Goal: Book appointment/travel/reservation

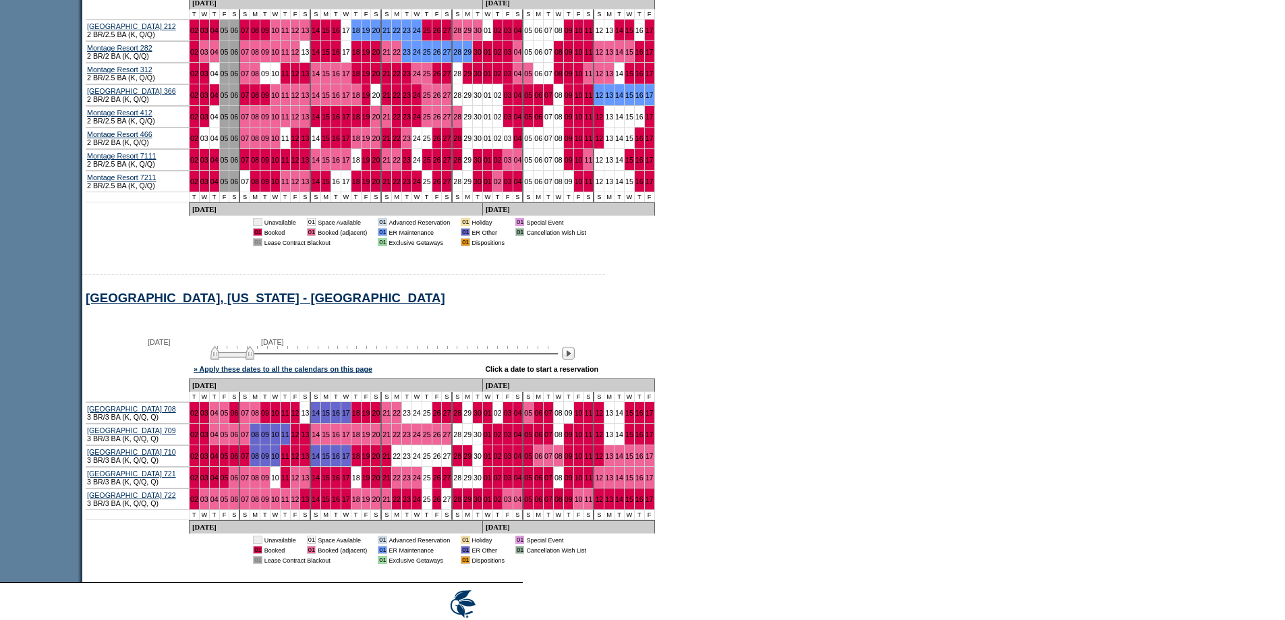
scroll to position [1093, 0]
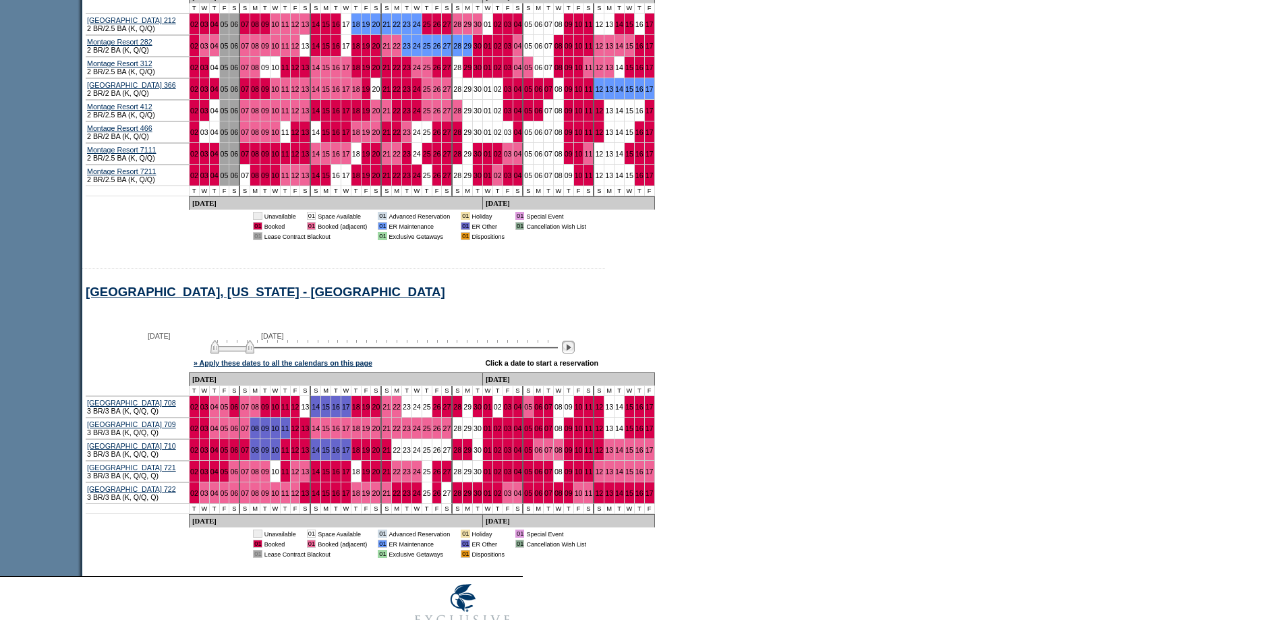
click at [575, 353] on img at bounding box center [568, 347] width 13 height 13
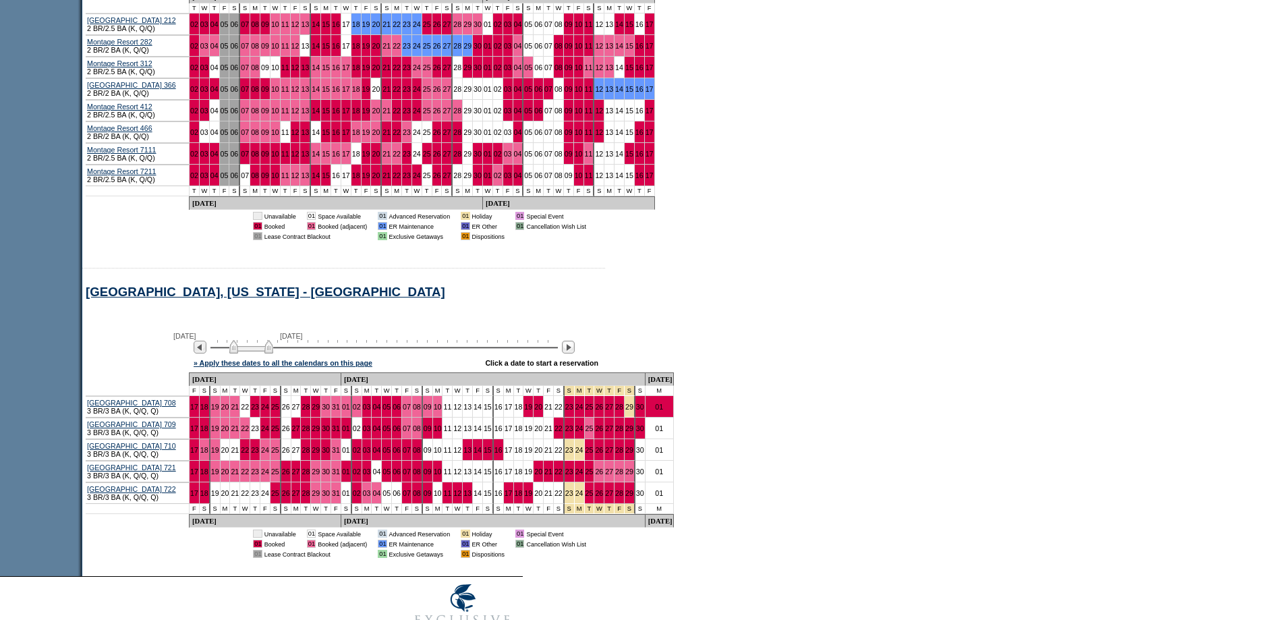
scroll to position [823, 0]
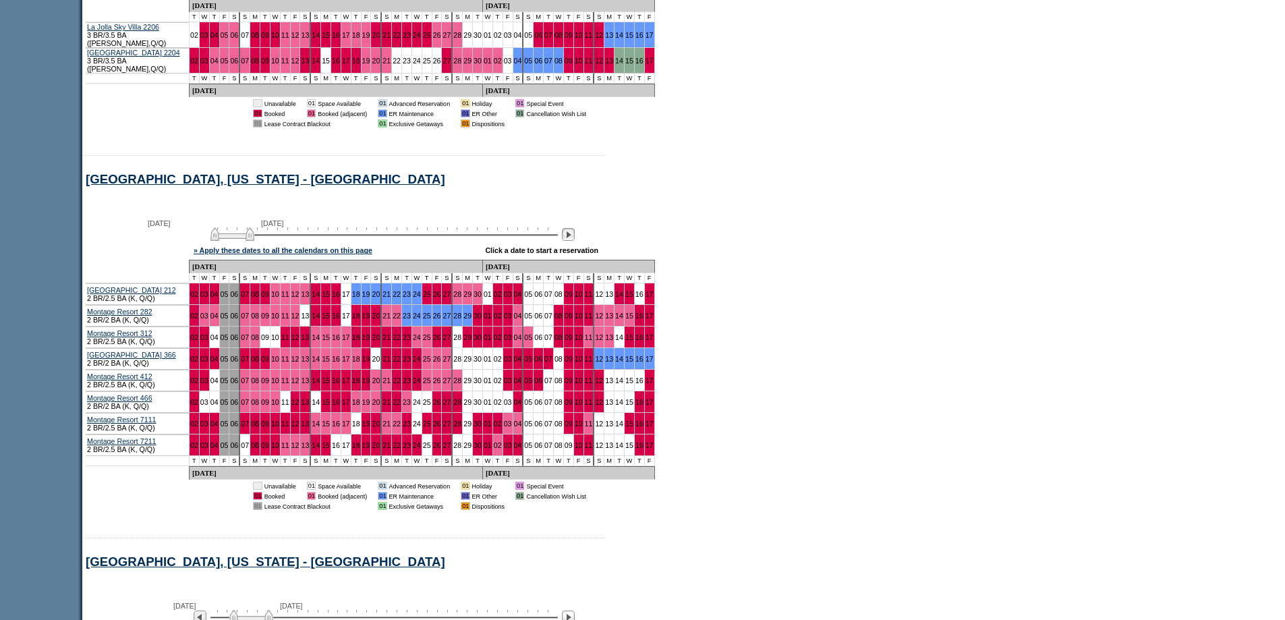
click at [574, 241] on img at bounding box center [568, 234] width 13 height 13
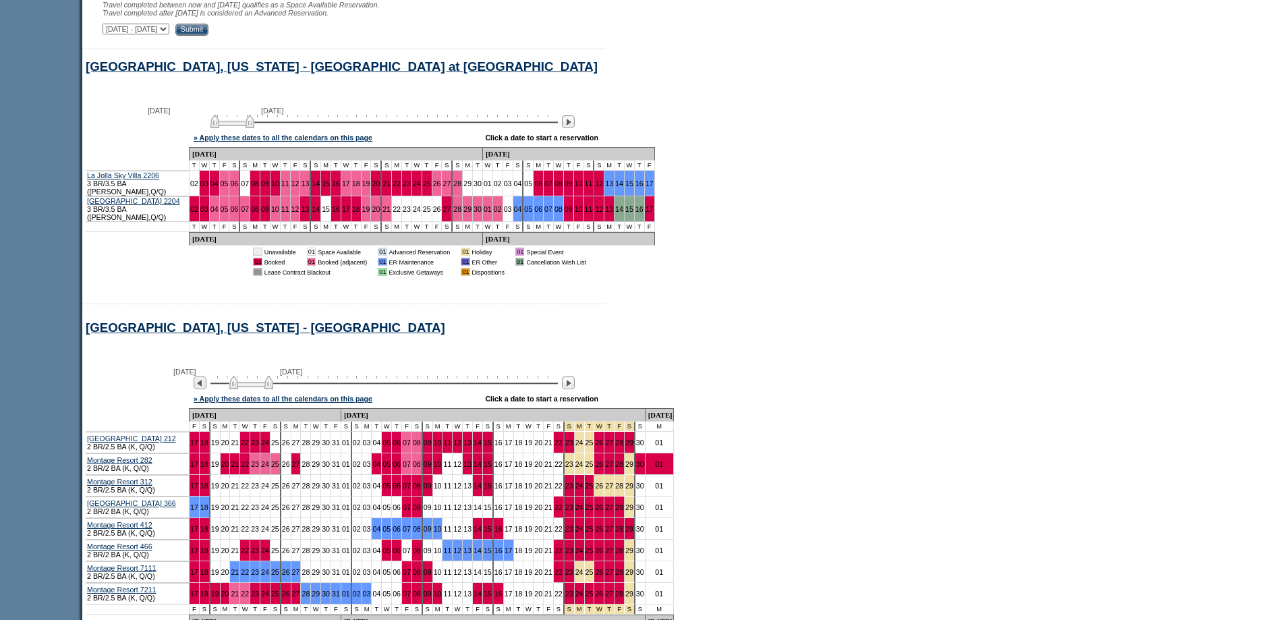
scroll to position [621, 0]
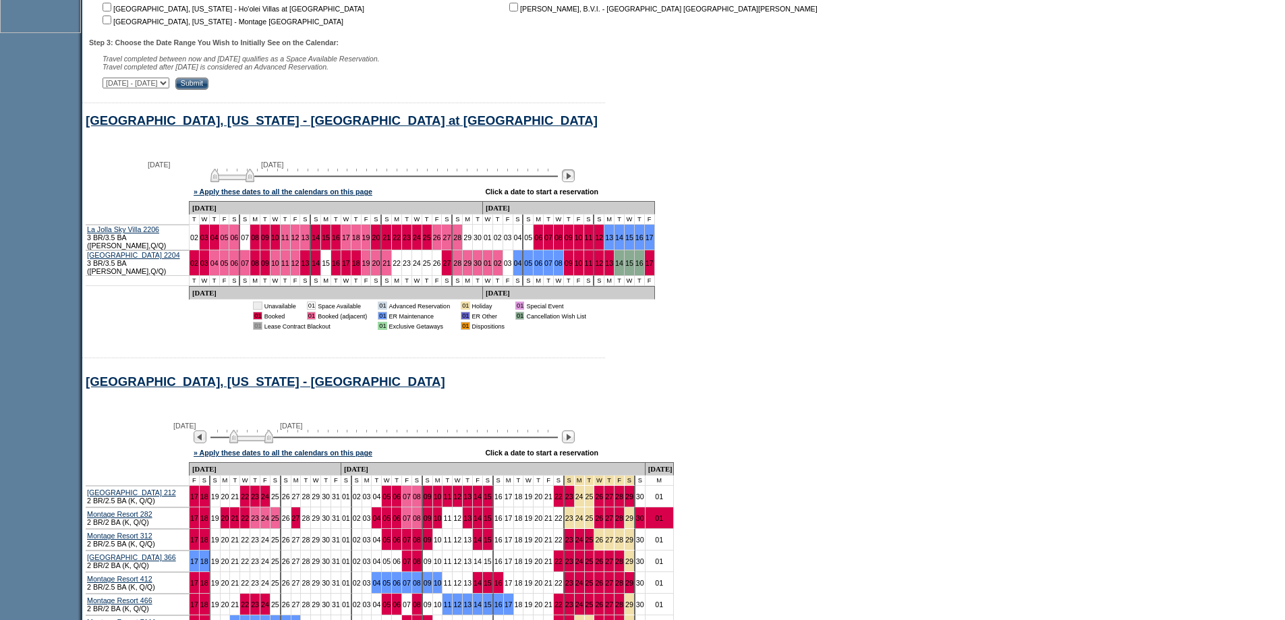
click at [574, 182] on img at bounding box center [568, 175] width 13 height 13
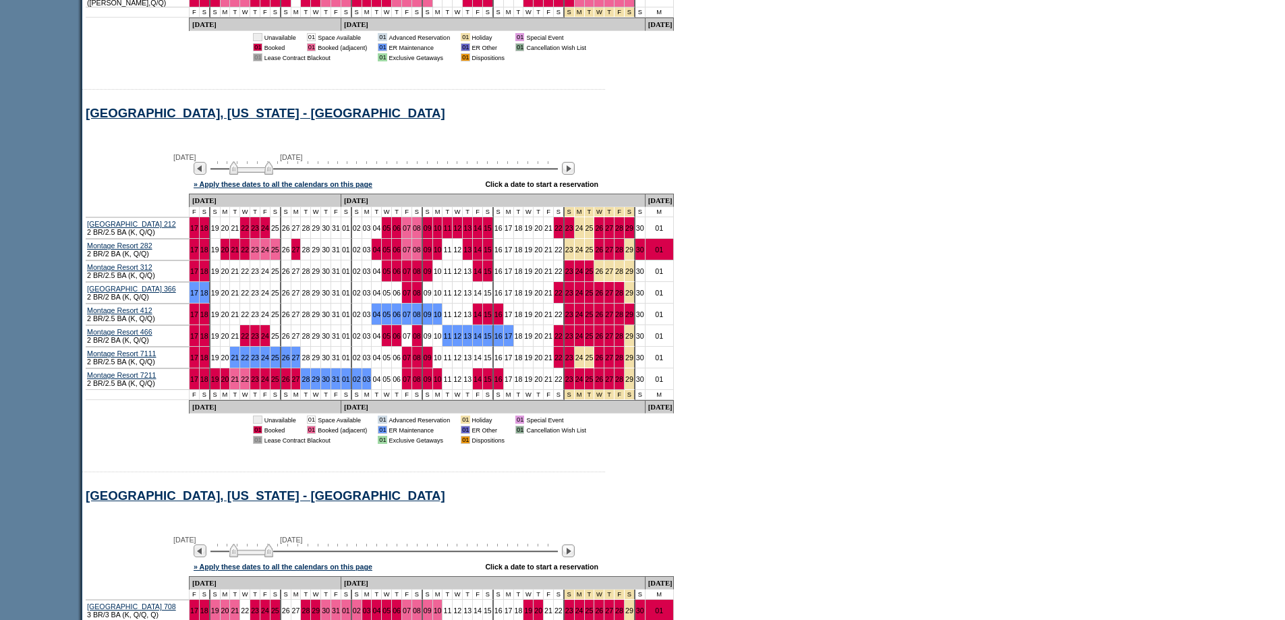
scroll to position [890, 0]
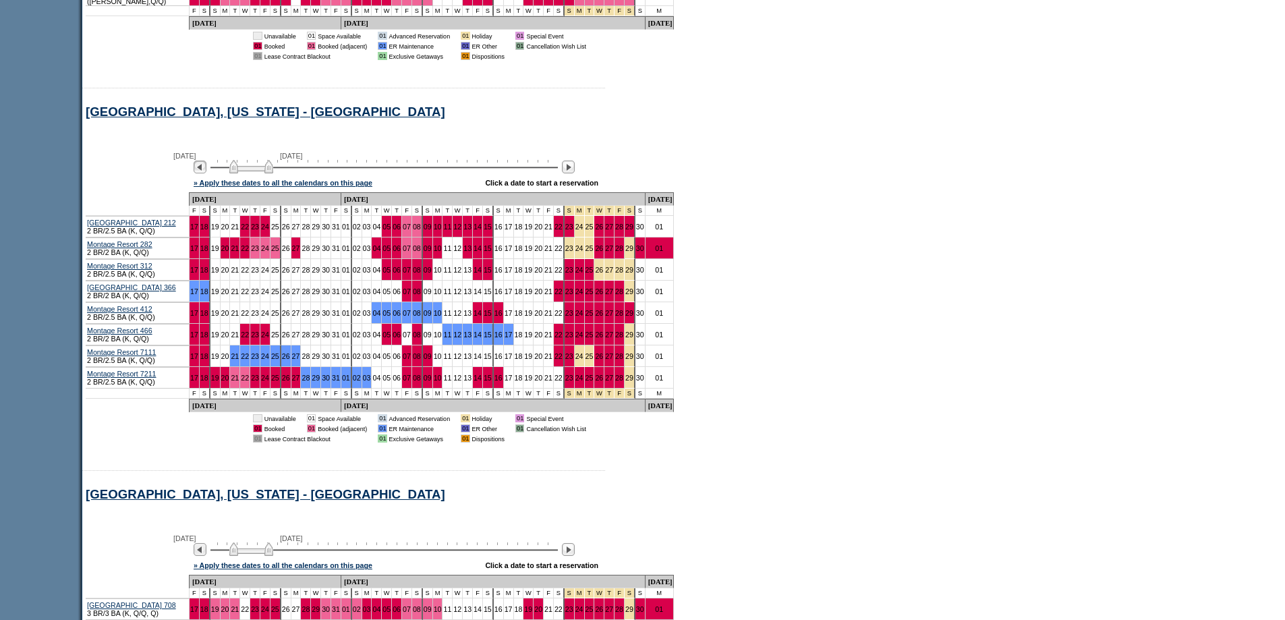
click at [202, 173] on img at bounding box center [200, 167] width 13 height 13
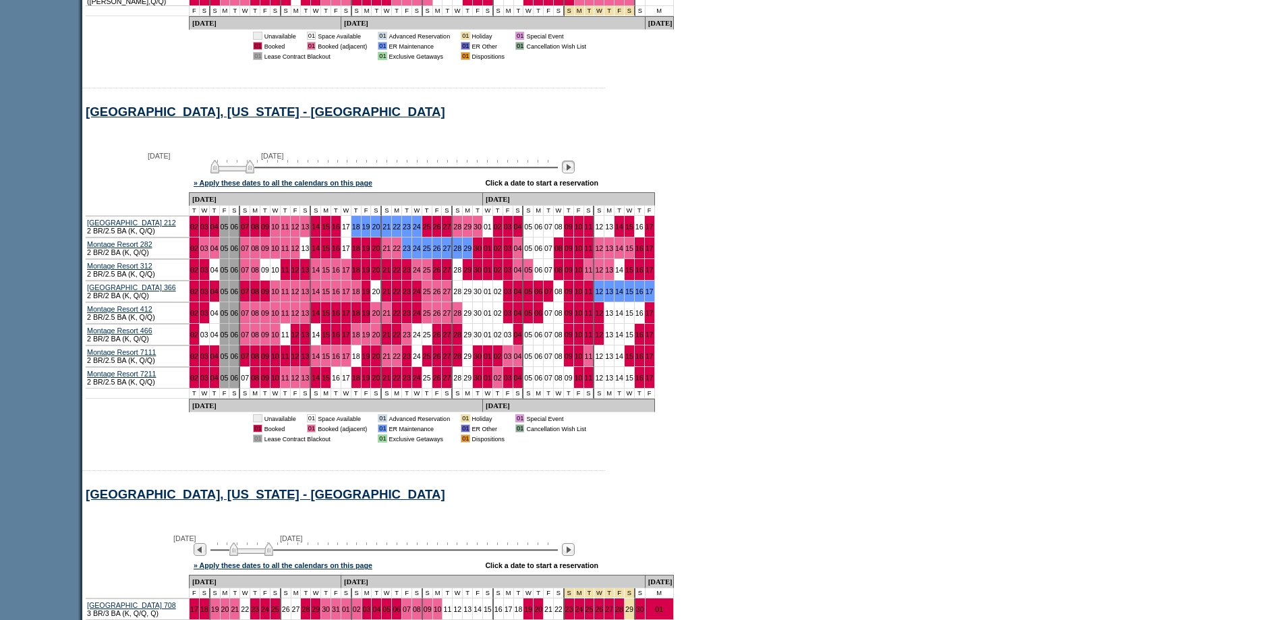
click at [575, 173] on img at bounding box center [568, 167] width 13 height 13
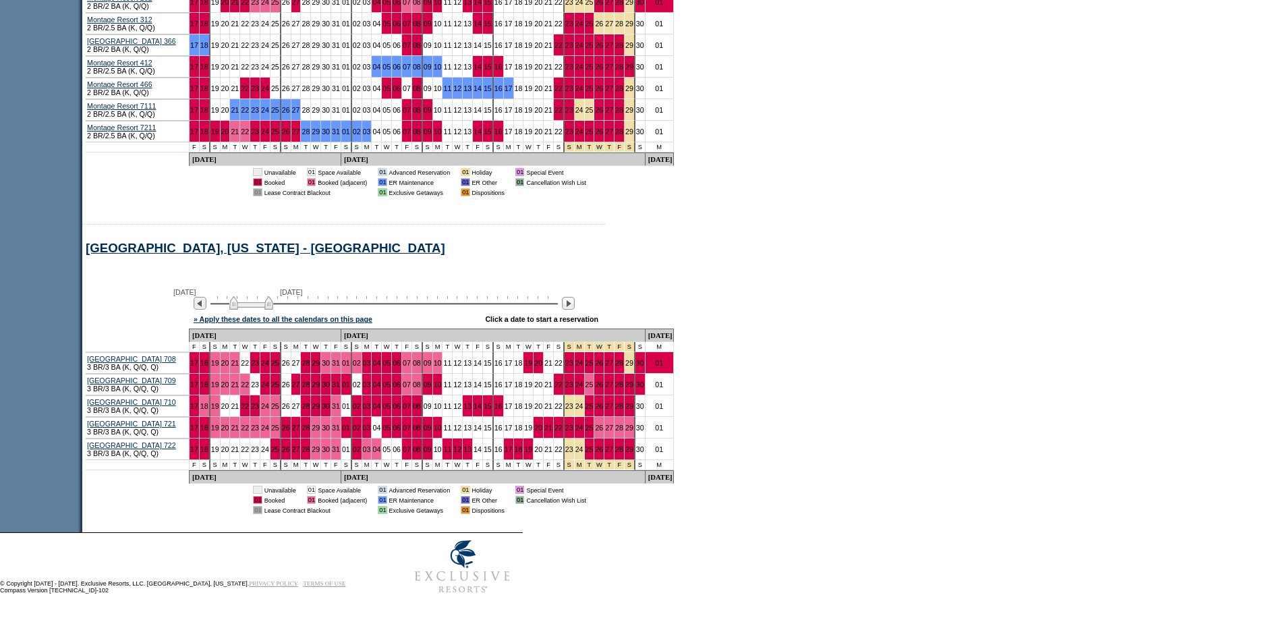
scroll to position [1160, 0]
click at [206, 307] on img at bounding box center [200, 303] width 13 height 13
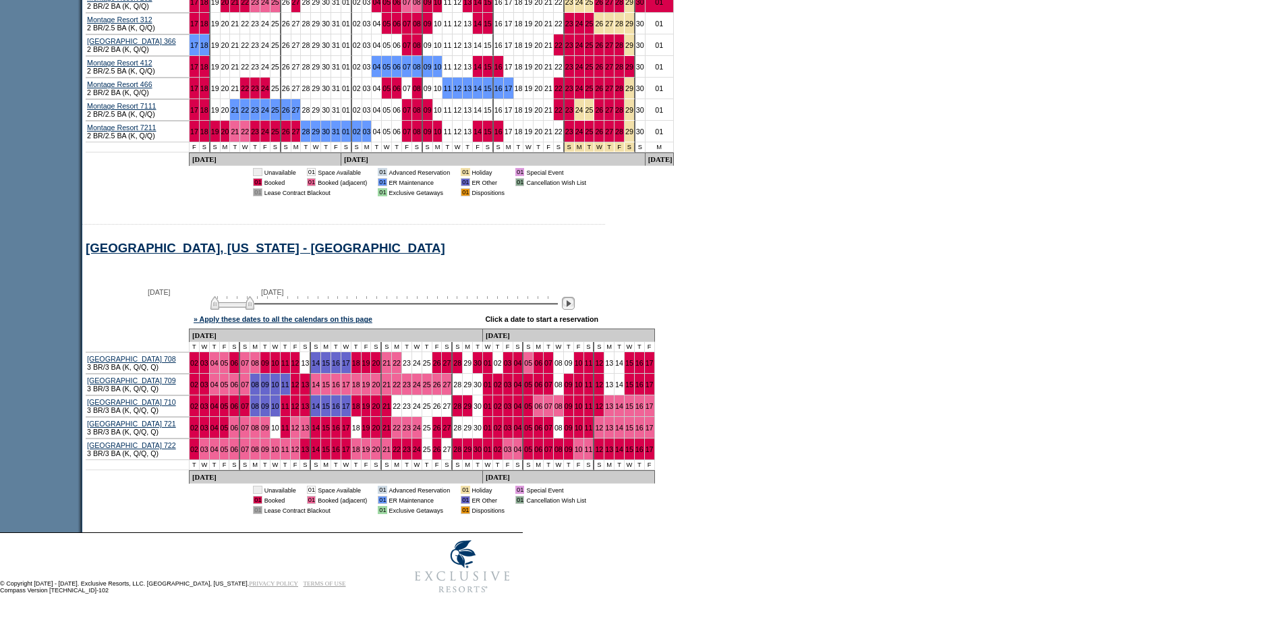
click at [575, 302] on img at bounding box center [568, 303] width 13 height 13
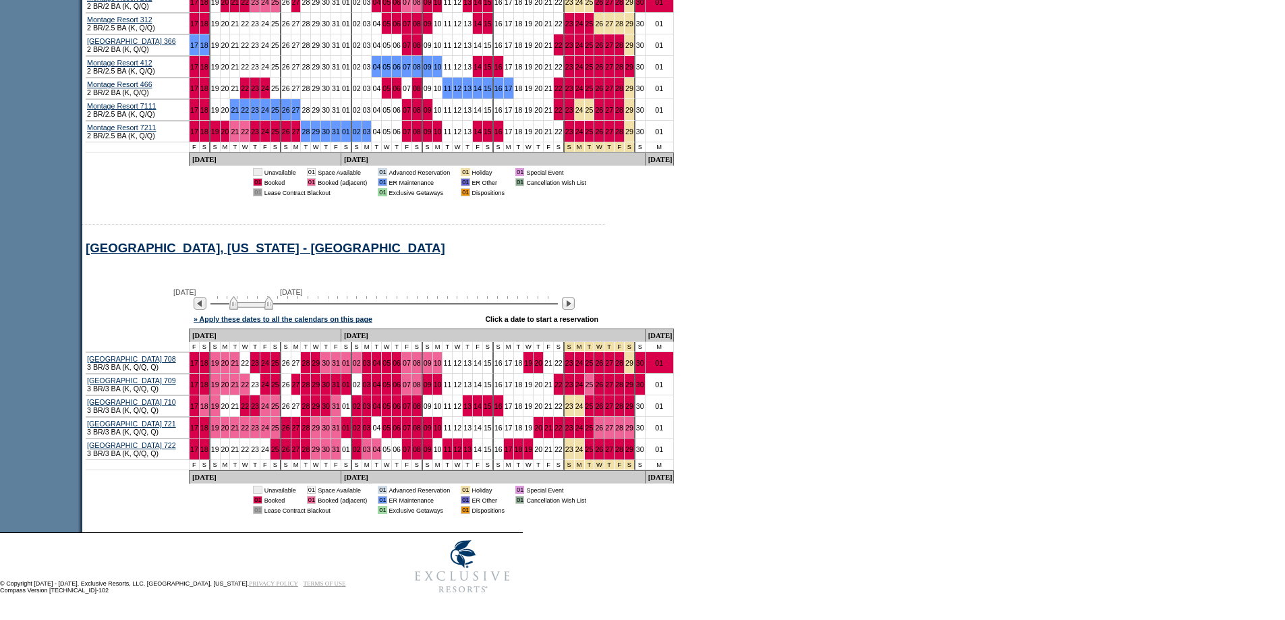
click at [203, 307] on img at bounding box center [200, 303] width 13 height 13
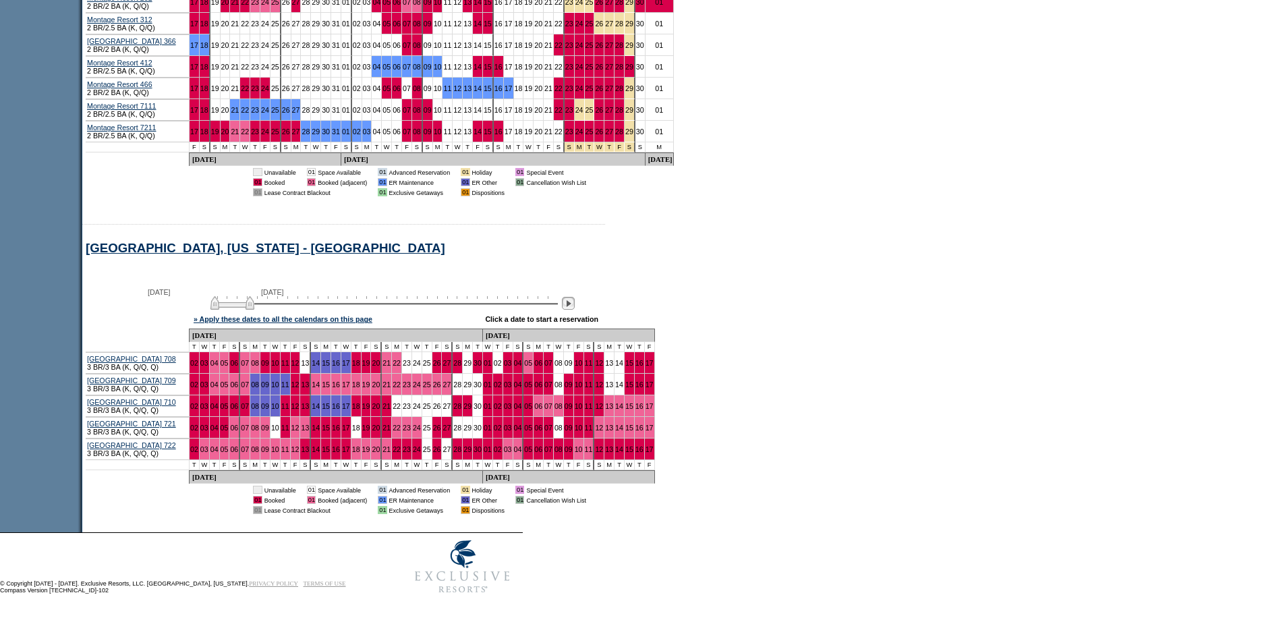
click at [572, 302] on img at bounding box center [568, 303] width 13 height 13
